Goal: Register for event/course

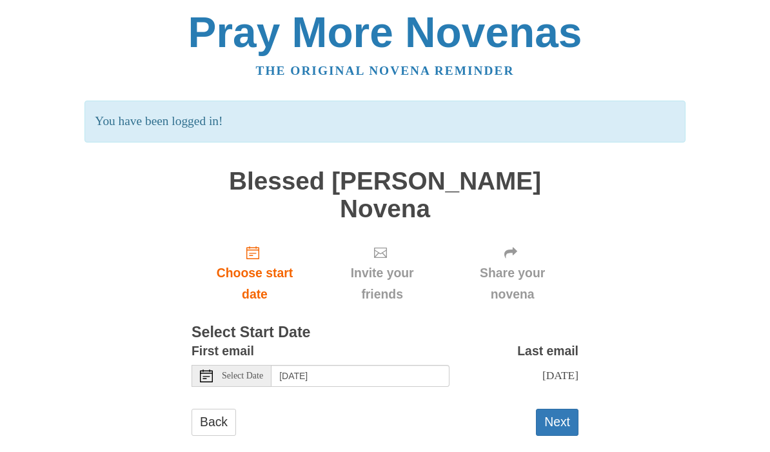
click at [567, 409] on button "Next" at bounding box center [557, 422] width 43 height 26
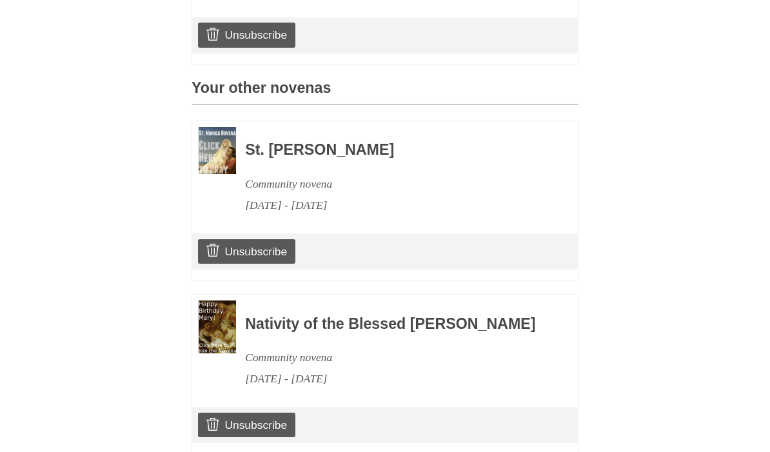
scroll to position [523, 0]
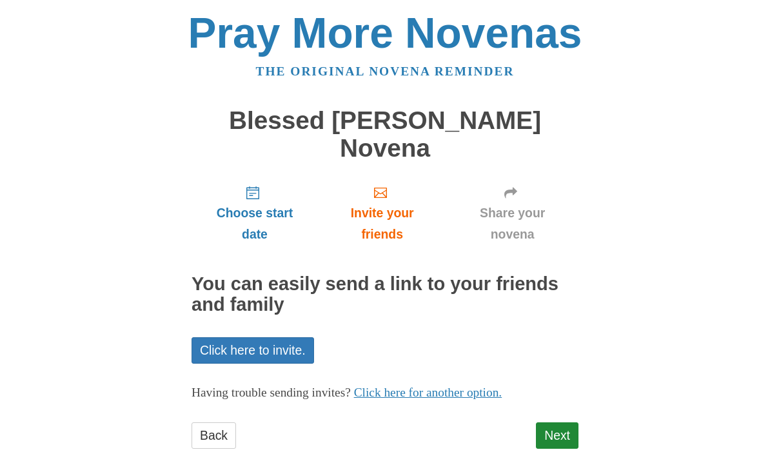
click at [427, 126] on h1 "Blessed [PERSON_NAME] Novena" at bounding box center [384, 134] width 387 height 55
click at [260, 202] on span "Choose start date" at bounding box center [254, 223] width 101 height 43
